Goal: Transaction & Acquisition: Book appointment/travel/reservation

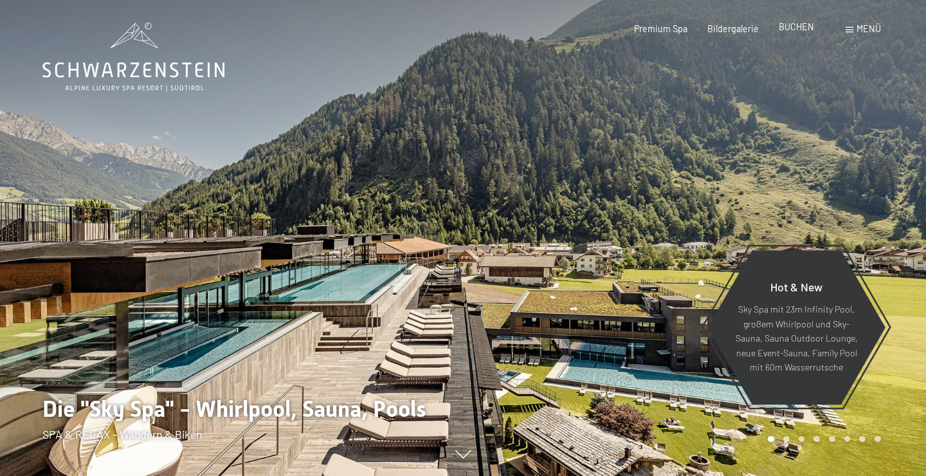
click at [800, 22] on span "BUCHEN" at bounding box center [795, 26] width 35 height 11
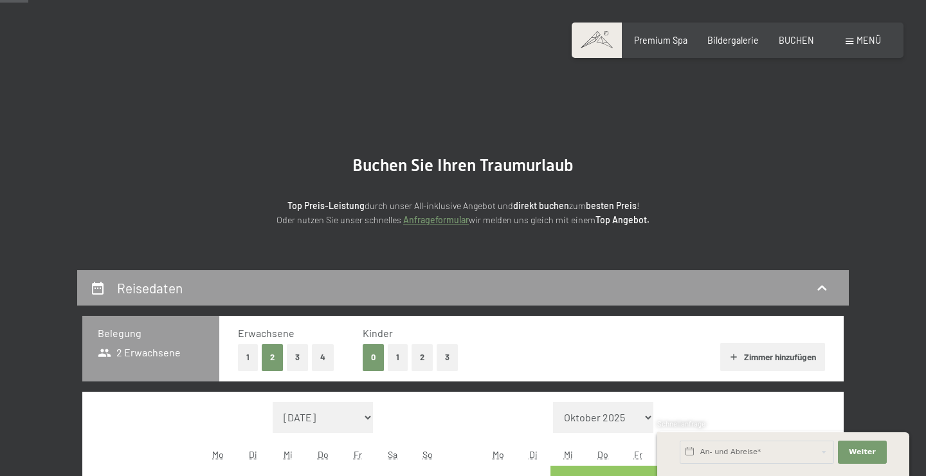
scroll to position [278, 0]
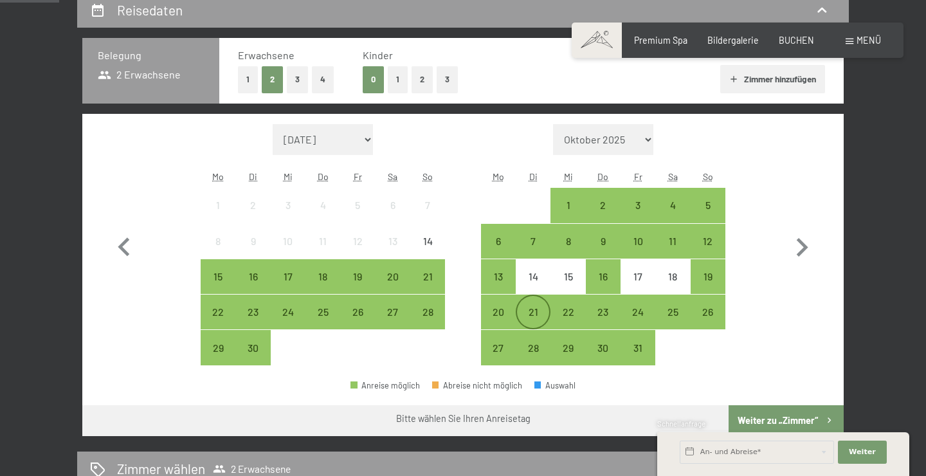
click at [533, 319] on div "21" at bounding box center [533, 323] width 32 height 32
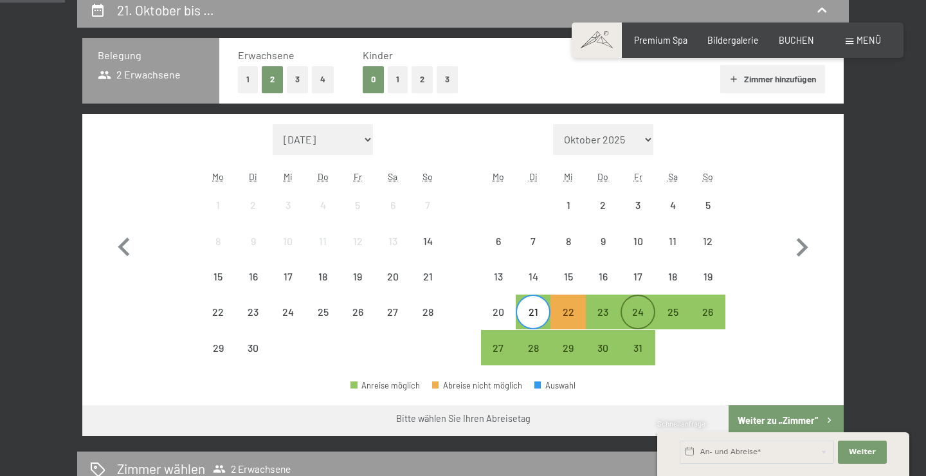
scroll to position [347, 0]
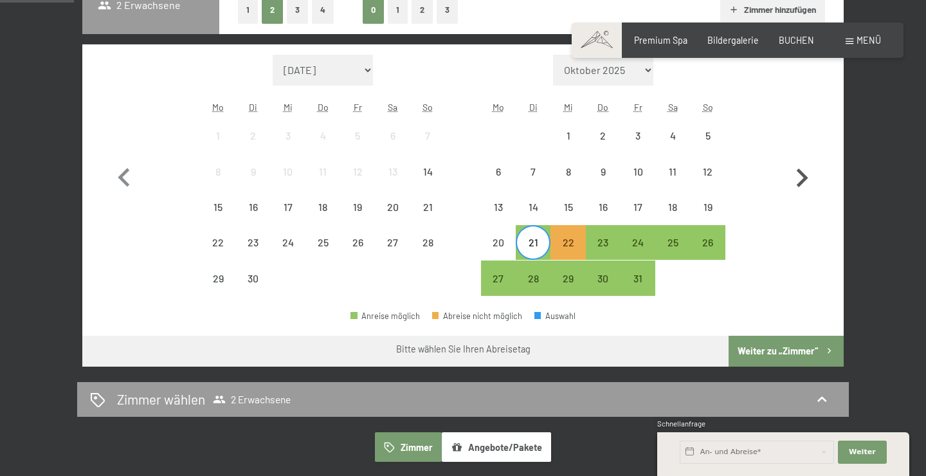
click at [808, 267] on button "button" at bounding box center [801, 176] width 37 height 242
select select "2025-10-01"
select select "2025-11-01"
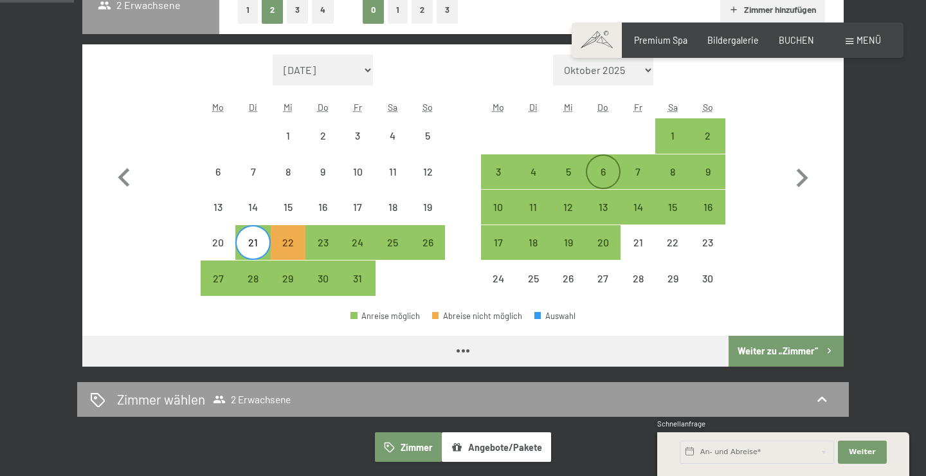
select select "2025-10-01"
select select "2025-11-01"
click at [262, 253] on div "21" at bounding box center [253, 253] width 32 height 32
select select "2025-10-01"
select select "2025-11-01"
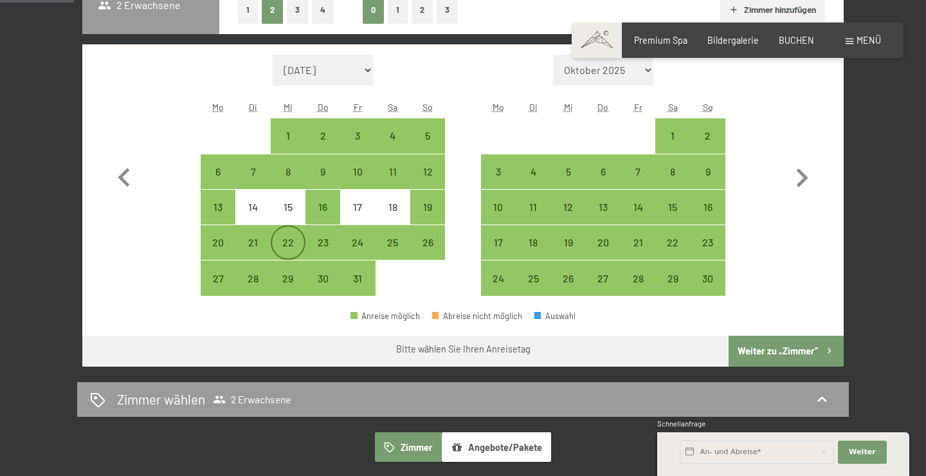
click at [294, 244] on div "22" at bounding box center [288, 253] width 32 height 32
select select "2025-10-01"
select select "2025-11-01"
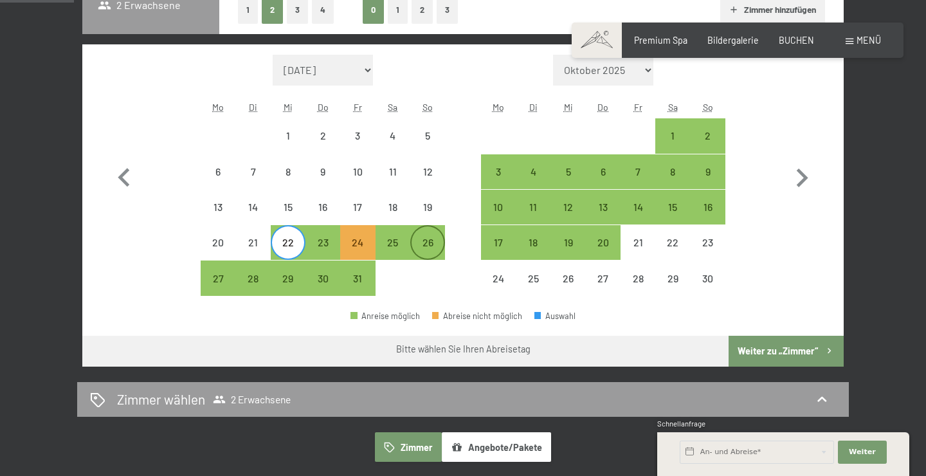
click at [430, 256] on div "26" at bounding box center [427, 253] width 32 height 32
select select "2025-10-01"
select select "2025-11-01"
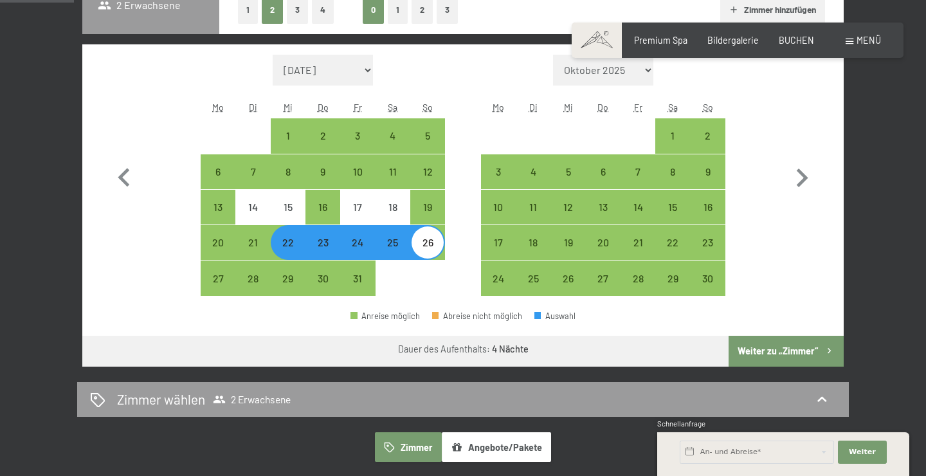
click at [766, 347] on button "Weiter zu „Zimmer“" at bounding box center [785, 351] width 115 height 31
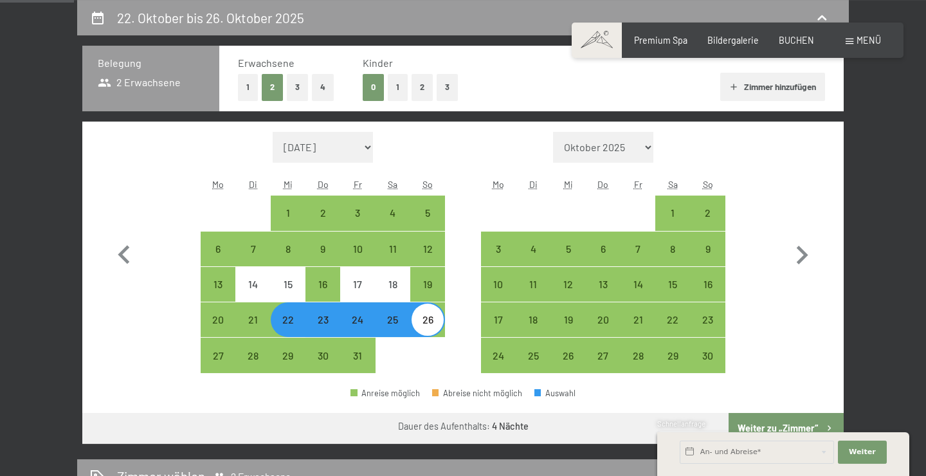
select select "2025-10-01"
select select "2025-11-01"
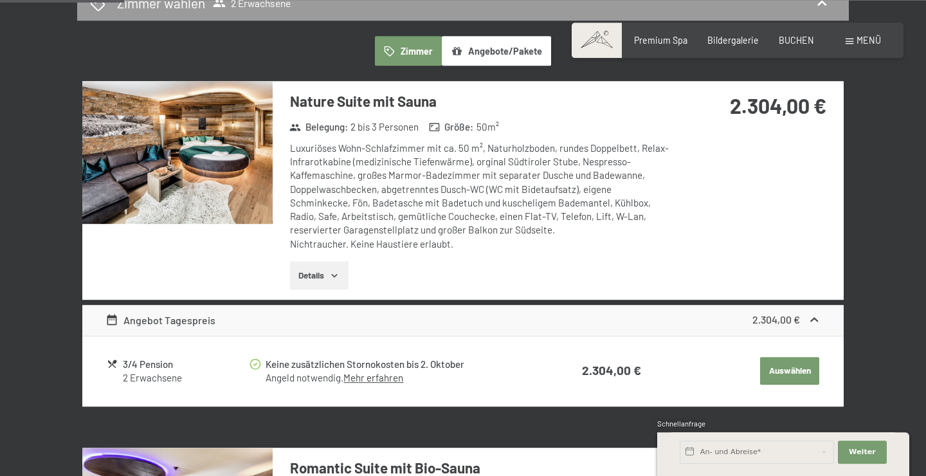
scroll to position [339, 0]
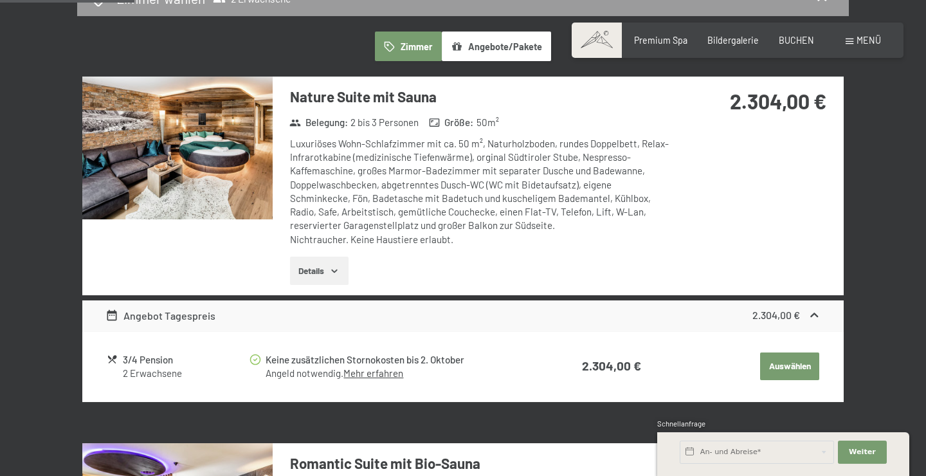
click at [316, 261] on button "Details" at bounding box center [319, 270] width 58 height 28
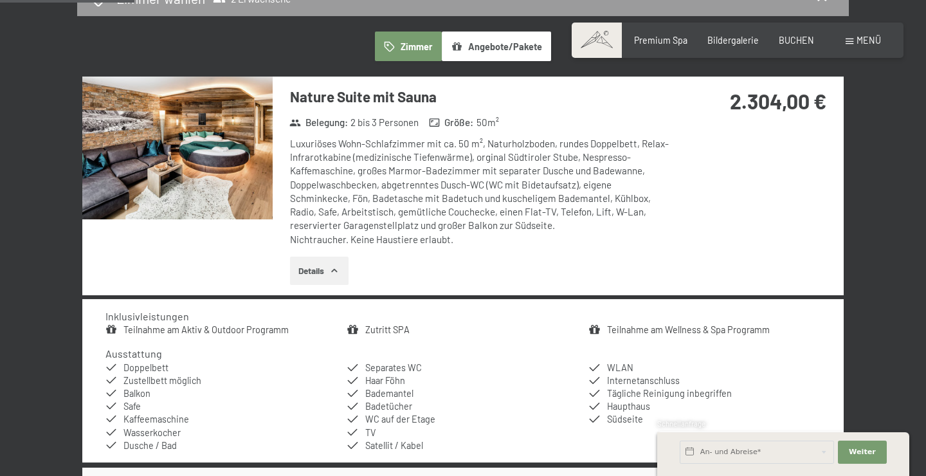
click at [316, 261] on button "Details" at bounding box center [319, 270] width 58 height 28
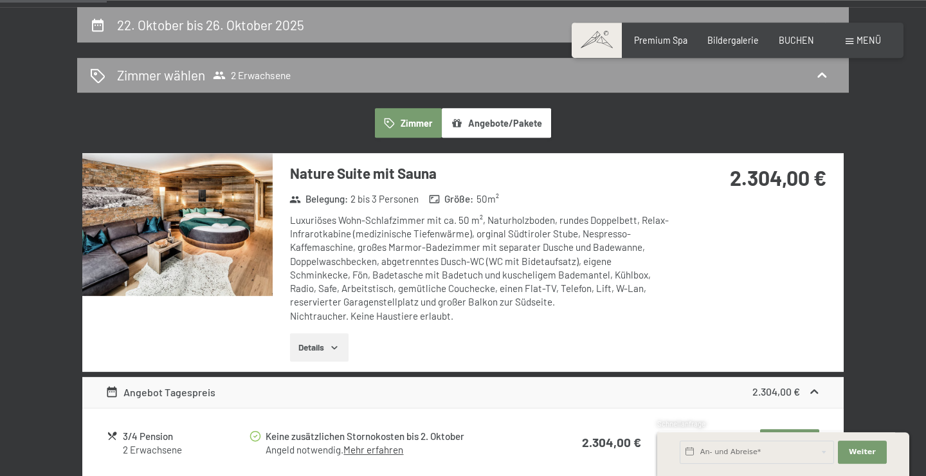
scroll to position [270, 0]
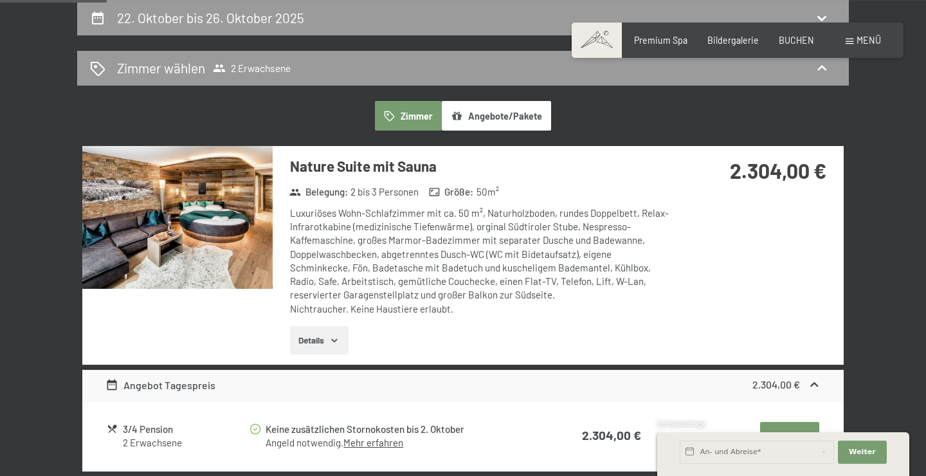
click at [519, 123] on button "Angebote/Pakete" at bounding box center [496, 116] width 109 height 30
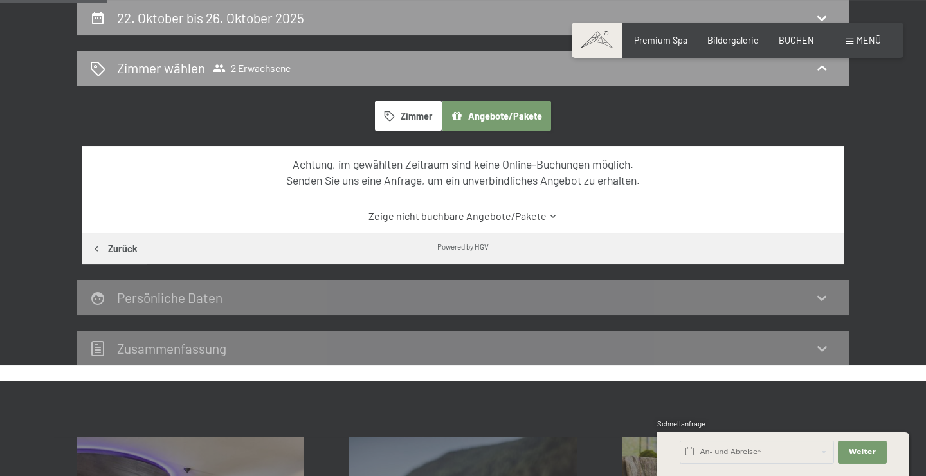
click at [408, 110] on button "Zimmer" at bounding box center [408, 116] width 67 height 30
